Goal: Task Accomplishment & Management: Manage account settings

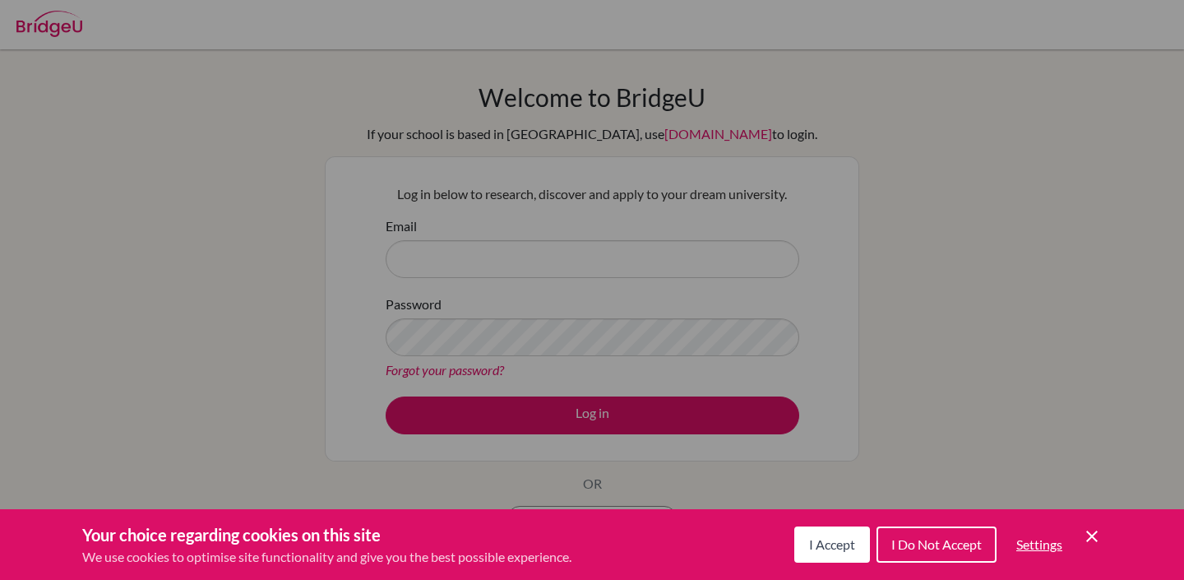
click at [960, 537] on span "I Do Not Accept" at bounding box center [936, 544] width 90 height 16
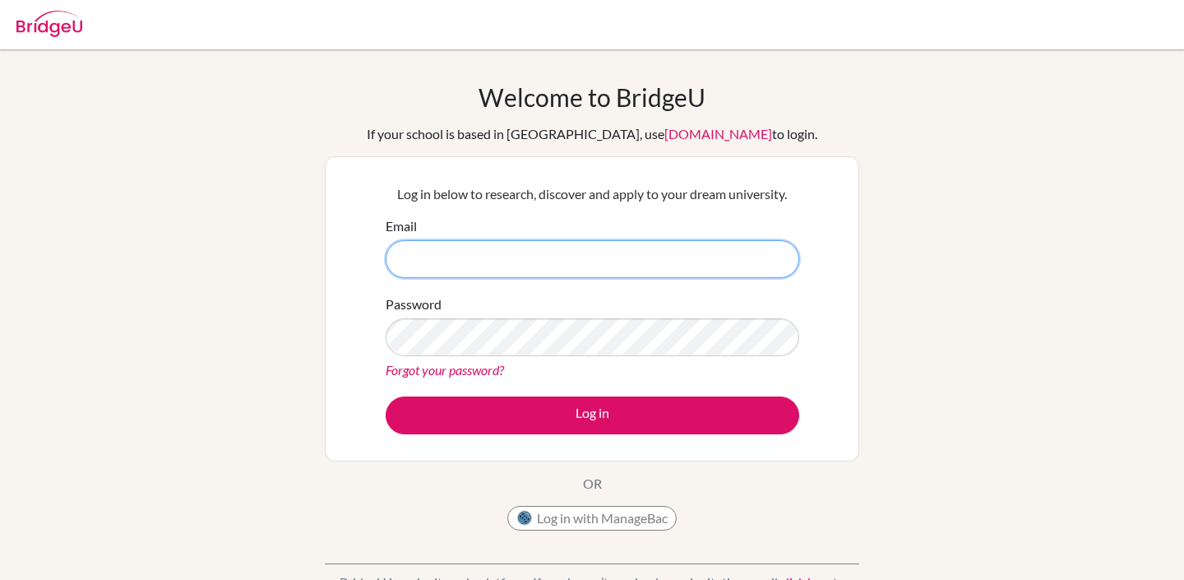
click at [569, 265] on input "Email" at bounding box center [593, 259] width 414 height 38
click at [777, 260] on input "Email" at bounding box center [593, 259] width 414 height 38
click at [575, 255] on input "Passwords not saved" at bounding box center [593, 259] width 414 height 38
type input "P"
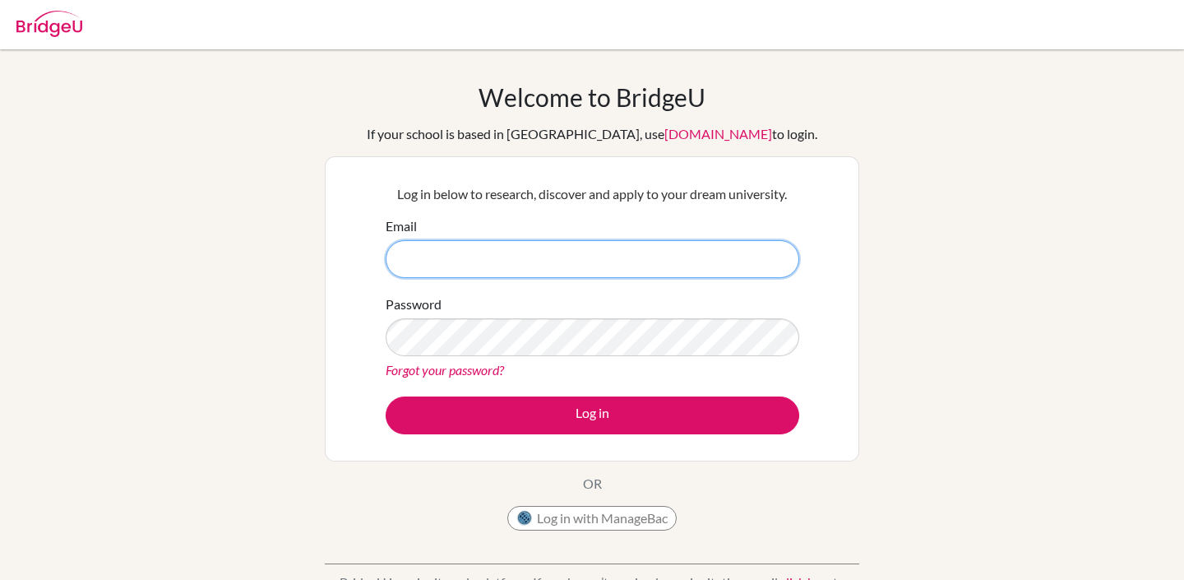
click at [484, 257] on input "Email" at bounding box center [593, 259] width 414 height 38
type input "adikqq@icloud.com"
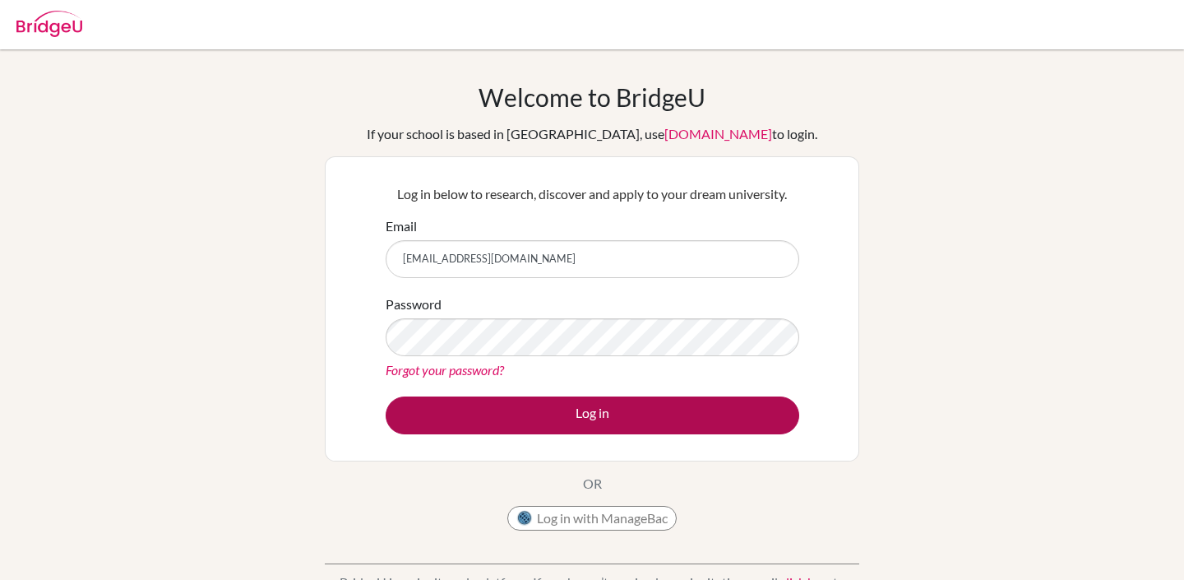
click at [534, 410] on button "Log in" at bounding box center [593, 415] width 414 height 38
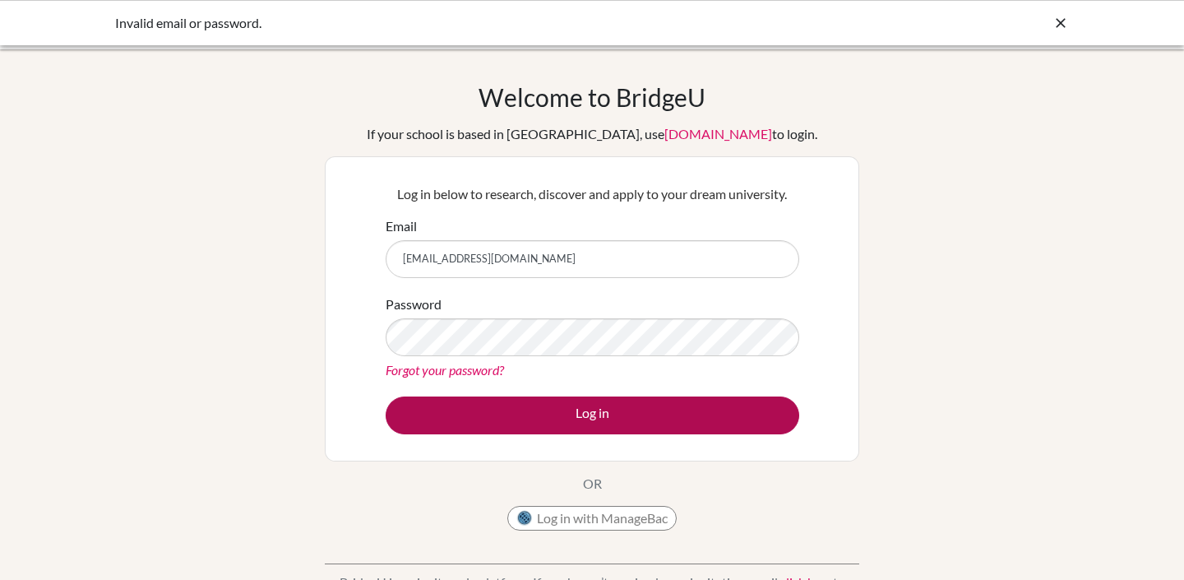
click at [618, 419] on button "Log in" at bounding box center [593, 415] width 414 height 38
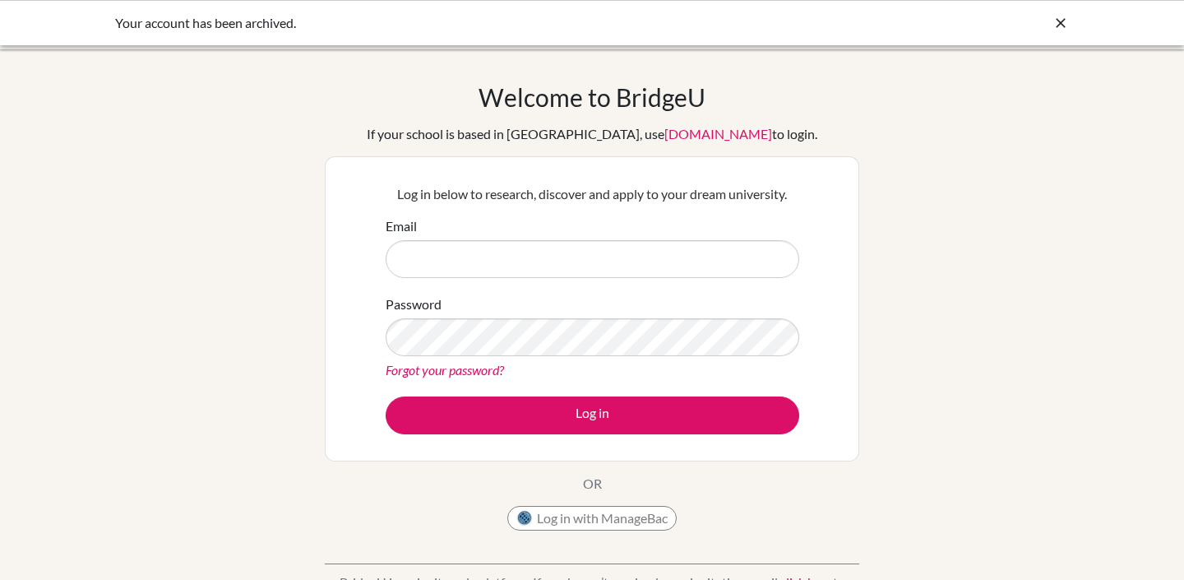
click at [912, 22] on div "Your account has been archived." at bounding box center [592, 23] width 954 height 20
drag, startPoint x: 300, startPoint y: 26, endPoint x: 113, endPoint y: 25, distance: 186.7
click at [113, 25] on div "Your account has been archived." at bounding box center [592, 22] width 1184 height 45
